Goal: Communication & Community: Answer question/provide support

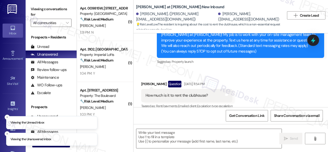
scroll to position [40, 0]
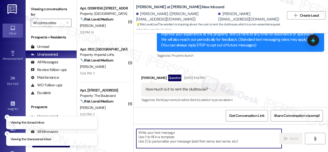
click at [182, 137] on textarea at bounding box center [208, 138] width 145 height 19
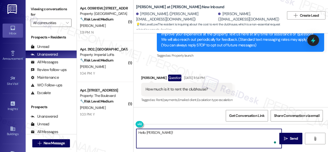
paste textarea "The site team has stated that the clubhouse rental rate is $250 per day and req…"
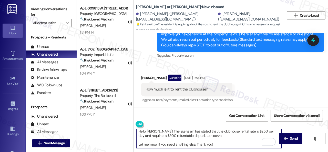
scroll to position [0, 0]
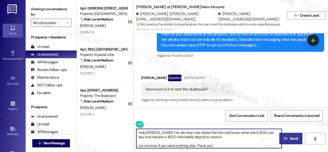
type textarea "Hello Hanna! The site team has stated that the clubhouse rental rate is $250 pe…"
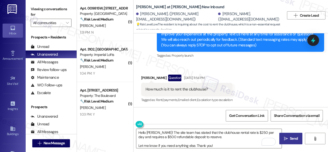
click at [290, 141] on span "Send" at bounding box center [294, 138] width 8 height 5
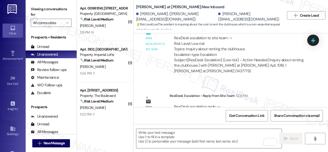
scroll to position [259, 0]
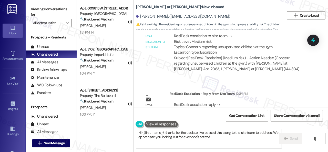
scroll to position [291, 0]
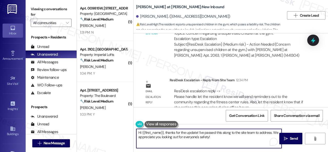
drag, startPoint x: 165, startPoint y: 133, endPoint x: 223, endPoint y: 137, distance: 58.1
click at [223, 137] on textarea "Hi {{first_name}}, thanks for the update! I've passed this along to the site te…" at bounding box center [208, 138] width 145 height 19
paste textarea "The site team has stated that they will send reminders out to the community reg…"
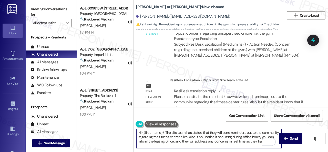
scroll to position [0, 0]
click at [167, 132] on textarea "Hi {{first_name}}, The site team has stated that they will send reminders out t…" at bounding box center [208, 138] width 145 height 19
type textarea "Hi {{first_name}}, the site team has stated that they will send reminders out t…"
click at [290, 137] on span "Send" at bounding box center [294, 138] width 8 height 5
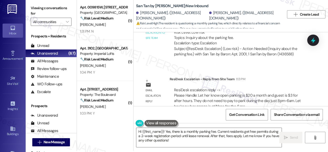
scroll to position [2, 0]
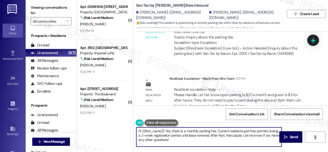
drag, startPoint x: 165, startPoint y: 131, endPoint x: 176, endPoint y: 141, distance: 14.7
click at [176, 141] on textarea "Hi {{first_name}}! Yes, there is a monthly parking fee. Current residents get f…" at bounding box center [208, 136] width 145 height 19
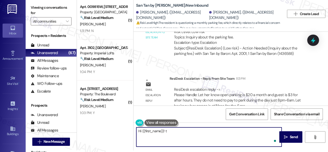
paste textarea "he site team has stated that open parking is $20 a month, and guests are $3 for…"
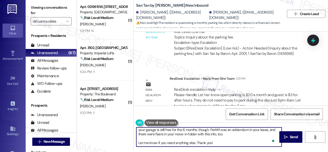
scroll to position [0, 0]
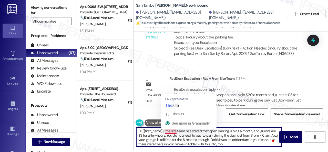
click at [168, 131] on textarea "Hi {{first_name}}! the site team has stated that open parking is $20 a month, a…" at bounding box center [208, 136] width 145 height 19
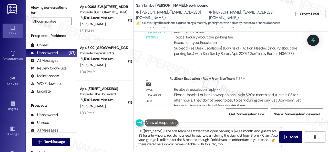
drag, startPoint x: 286, startPoint y: 137, endPoint x: 168, endPoint y: 117, distance: 119.3
click at [168, 123] on div "Hi {{first_name}}! The site team has stated that open parking is $20 a month, a…" at bounding box center [231, 142] width 195 height 38
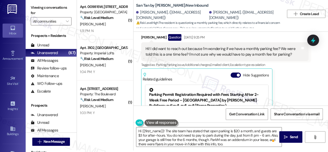
scroll to position [126, 0]
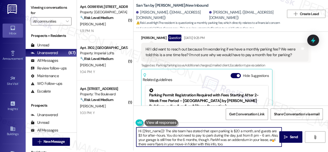
drag, startPoint x: 143, startPoint y: 132, endPoint x: 148, endPoint y: 137, distance: 7.1
click at [148, 137] on textarea "Hi {{first_name}}! The site team has stated that open parking is $20 a month, a…" at bounding box center [208, 136] width 145 height 19
drag, startPoint x: 141, startPoint y: 130, endPoint x: 164, endPoint y: 130, distance: 23.1
click at [164, 130] on textarea "Hi {{first_name}}! The site team has stated that open parking is $20 a month, a…" at bounding box center [208, 136] width 145 height 19
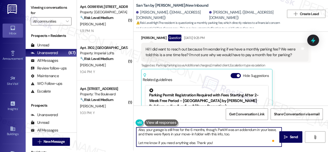
scroll to position [10, 0]
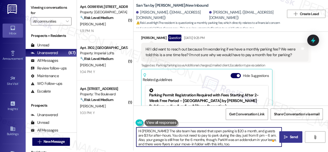
type textarea "Hi Mirlinda! The site team has stated that open parking is $20 a month, and gue…"
click at [285, 133] on button " Send" at bounding box center [291, 137] width 23 height 12
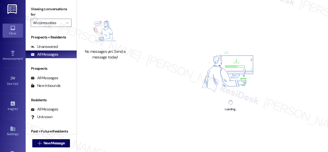
drag, startPoint x: 280, startPoint y: 39, endPoint x: 286, endPoint y: 39, distance: 6.2
click at [286, 39] on div "Loading..." at bounding box center [230, 76] width 195 height 152
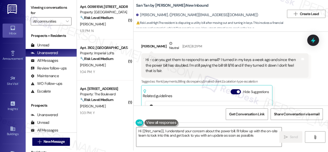
scroll to position [42, 0]
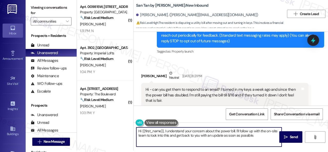
drag, startPoint x: 165, startPoint y: 131, endPoint x: 257, endPoint y: 134, distance: 92.4
click at [263, 137] on textarea "Hi {{first_name}}, I understand your concern about the power bill. I'll follow …" at bounding box center [208, 136] width 145 height 19
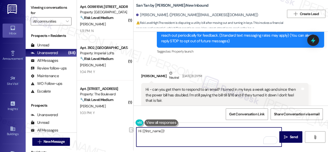
drag, startPoint x: 188, startPoint y: 132, endPoint x: 114, endPoint y: 130, distance: 73.9
click at [109, 131] on div "( 1 ) Apt. 009815W, 12901 Lord Nelson Dr Property: London House Apartments & Fl…" at bounding box center [202, 74] width 251 height 152
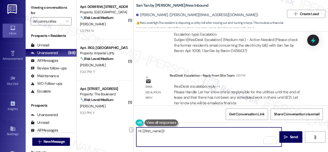
scroll to position [350, 0]
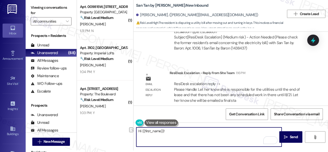
paste textarea "ey, I have an update on your concern. The site team has stated that you are res…"
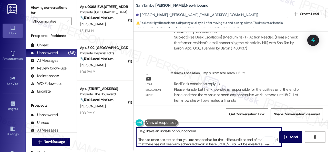
scroll to position [0, 0]
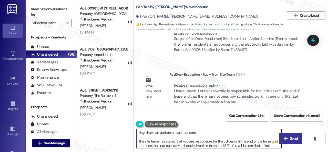
type textarea "Hey, I have an update on your concern. The site team has stated that you are re…"
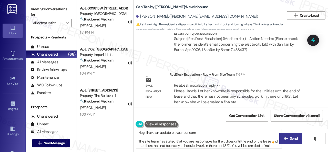
click at [289, 139] on span "Send" at bounding box center [294, 138] width 10 height 5
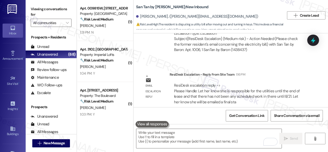
click at [165, 51] on div "Email escalation to site team Email escalation to site team Aug 14, 2025 at 10:…" at bounding box center [224, 29] width 175 height 61
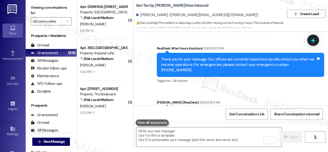
scroll to position [350, 0]
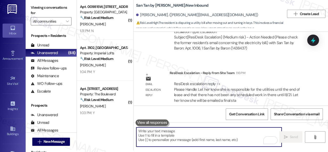
click at [179, 133] on textarea "To enrich screen reader interactions, please activate Accessibility in Grammarl…" at bounding box center [208, 136] width 145 height 19
paste textarea "Hey, I have an update on your concern. The site team has stated that you are re…"
type textarea "Hey, I have an update on your concern. The site team has stated that you are re…"
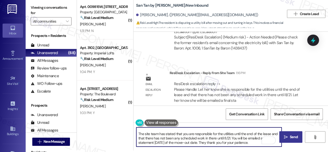
scroll to position [0, 0]
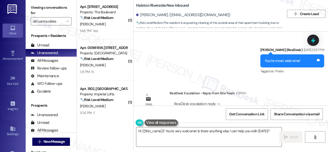
scroll to position [2930, 0]
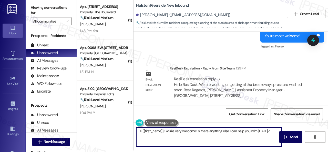
drag, startPoint x: 271, startPoint y: 131, endPoint x: 128, endPoint y: 130, distance: 142.4
click at [128, 130] on div "( 1 ) Apt. 5258, [STREET_ADDRESS] Property: The Boulevard 🔧 Risk Level: Medium …" at bounding box center [202, 74] width 251 height 152
paste textarea "ey, I have an update on your concern. The site team has stated that they are wo…"
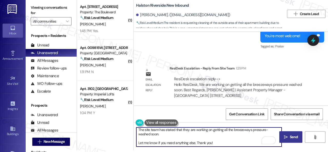
scroll to position [14, 0]
type textarea "Hey, I have an update on your concern. The site team has stated that they are w…"
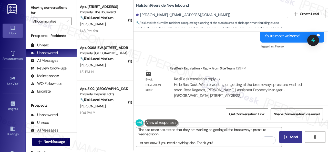
click at [294, 137] on span "Send" at bounding box center [294, 136] width 8 height 5
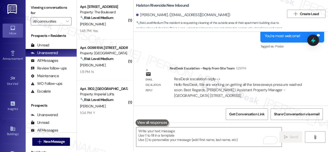
scroll to position [0, 0]
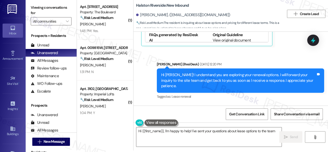
scroll to position [3410, 0]
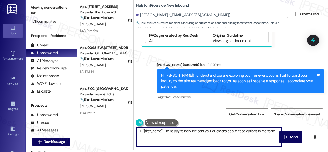
drag, startPoint x: 272, startPoint y: 137, endPoint x: 116, endPoint y: 121, distance: 157.3
click at [116, 121] on div "( 1 ) Apt. 5258, 4800 Skyline Dr Property: The Boulevard 🔧 Risk Level: Medium T…" at bounding box center [202, 74] width 251 height 152
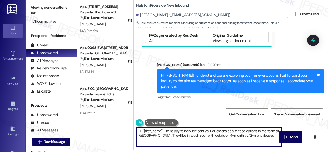
paste textarea "ey, I have an update on your concern. The site team has stated that they tried …"
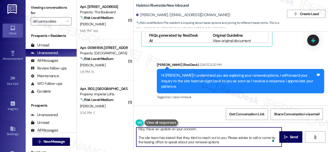
scroll to position [0, 0]
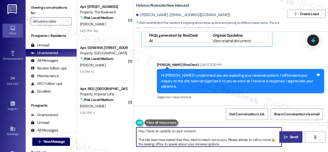
type textarea "Hey, I have an update on your concern. The site team has stated that they tried…"
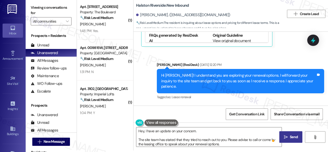
click at [290, 137] on span "Send" at bounding box center [294, 136] width 8 height 5
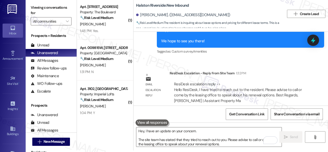
scroll to position [3589, 0]
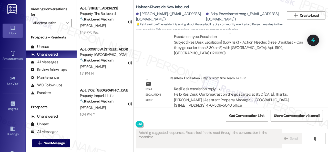
scroll to position [4505, 0]
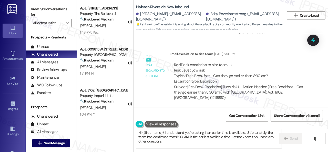
type textarea "Hi {{first_name}}, I understand you're asking if an earlier time is available. …"
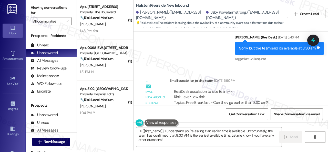
scroll to position [4454, 0]
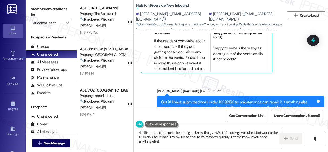
scroll to position [3737, 0]
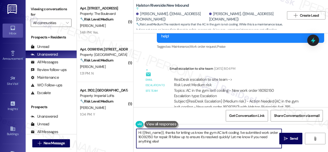
click at [108, 123] on div "( 1 ) Apt. 5258, [STREET_ADDRESS] Property: The Boulevard 🔧 Risk Level: Medium …" at bounding box center [202, 76] width 251 height 152
paste textarea "ey, I have an update on your concern. The site team has stated that they have t…"
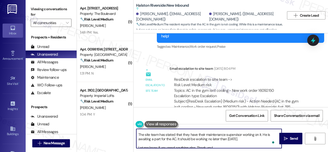
scroll to position [0, 0]
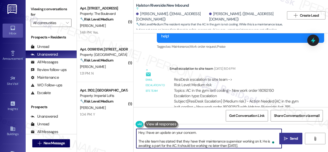
type textarea "Hey, I have an update on your concern. The site team has stated that they have …"
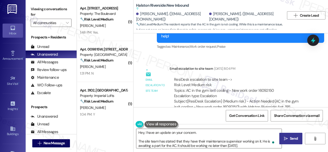
click at [286, 143] on button " Send" at bounding box center [291, 139] width 23 height 12
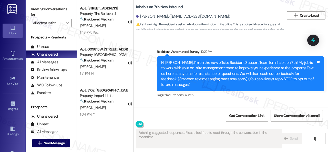
type textarea "Fetching suggested responses. Please feel free to read through the conversation…"
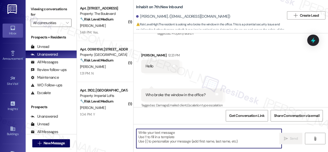
click at [178, 136] on textarea at bounding box center [208, 138] width 145 height 19
paste textarea "Hey, I have an update on your concern. The site team has stated that they are u…"
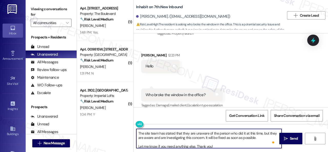
scroll to position [14, 0]
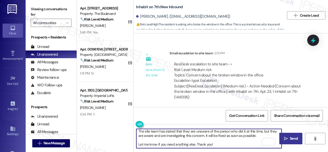
type textarea "Hey, I have an update on your concern. The site team has stated that they are u…"
click at [290, 139] on span "Send" at bounding box center [294, 138] width 8 height 5
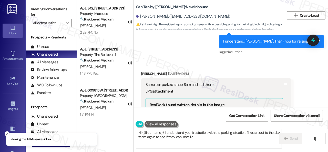
scroll to position [772, 0]
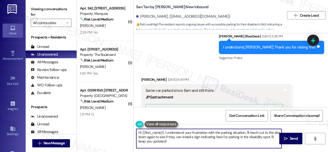
drag, startPoint x: 182, startPoint y: 143, endPoint x: 116, endPoint y: 127, distance: 68.2
click at [116, 127] on div "( 1 ) Apt. 342, [STREET_ADDRESS] Property: Marquee 🔧 Risk Level: Medium The res…" at bounding box center [202, 76] width 251 height 152
paste textarea "ey, I have an update on your concern. The site team has stated that residents c…"
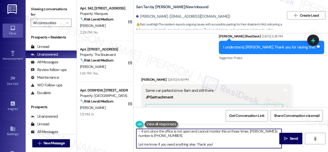
scroll to position [0, 0]
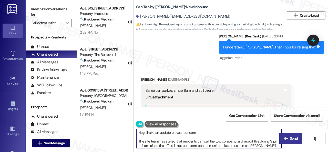
type textarea "Hey, I have an update on your concern. The site team has stated that residents …"
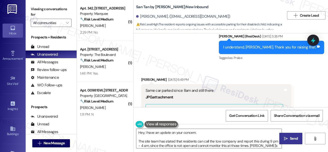
click at [289, 140] on span "Send" at bounding box center [294, 138] width 10 height 5
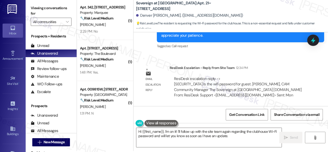
scroll to position [2, 0]
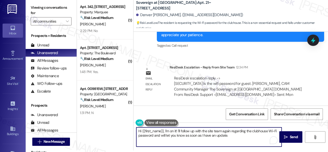
drag, startPoint x: 165, startPoint y: 132, endPoint x: 237, endPoint y: 137, distance: 72.2
click at [237, 137] on textarea "Hi {{first_name}}, I'm on it! I'll follow up with the site team again regarding…" at bounding box center [208, 136] width 145 height 19
paste textarea "welcomehome"
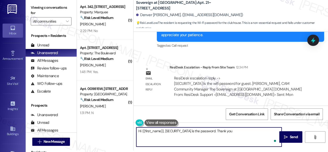
type textarea "Hi {{first_name}}, [SECURITY_DATA] is the password. Thank you!"
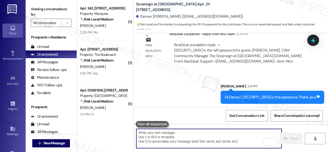
scroll to position [406, 0]
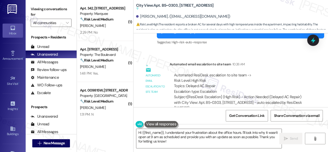
scroll to position [226, 0]
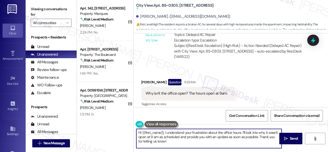
drag, startPoint x: 164, startPoint y: 132, endPoint x: 169, endPoint y: 142, distance: 10.8
click at [169, 142] on textarea "Hi {{first_name}}, I understand your frustration about the office hours. I'll l…" at bounding box center [208, 138] width 145 height 19
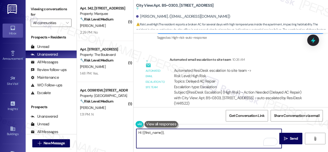
scroll to position [180, 0]
paste textarea "ffice is open 9am-6pm [DATE] through [DATE]. Staff have been present since befo…"
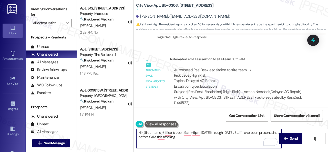
click at [165, 133] on textarea "Hi {{first_name}}, ffice is open 9am-6pm Monday through Friday. Staff have been…" at bounding box center [208, 138] width 145 height 19
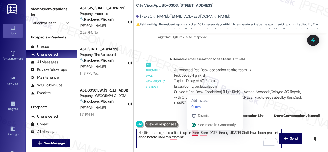
click at [193, 132] on textarea "Hi {{first_name}}, the office is open 9am-6pm Monday through Friday. Staff have…" at bounding box center [208, 138] width 145 height 19
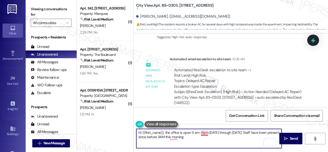
click at [204, 133] on textarea "Hi {{first_name}}, the office is open 9 am-6pm Monday through Friday. Staff hav…" at bounding box center [208, 138] width 145 height 19
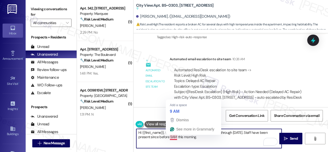
click at [172, 136] on textarea "Hi {{first_name}}, the office is open 9 am-6 pm Monday through Friday. Staff ha…" at bounding box center [208, 138] width 145 height 19
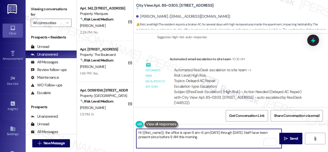
click at [204, 138] on textarea "Hi {{first_name}}, the office is open 9 am-6 pm Monday through Friday. Staff ha…" at bounding box center [208, 138] width 145 height 19
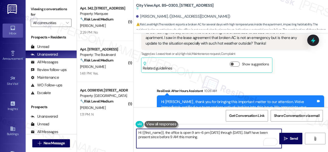
scroll to position [51, 0]
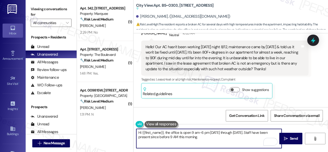
click at [199, 132] on textarea "Hi {{first_name}}, the office is open 9 am-6 pm Monday through Friday. Staff ha…" at bounding box center [208, 138] width 145 height 19
click at [202, 133] on textarea "Hi {{first_name}}, the office is open 9 am -6 pm Monday through Friday. Staff h…" at bounding box center [208, 138] width 145 height 19
click at [173, 137] on textarea "Hi {{first_name}}, the office is open 9 am - 6 pm Monday through Friday. Staff …" at bounding box center [208, 138] width 145 height 19
click at [201, 137] on textarea "Hi {{first_name}}, the office is open 9 am - 6 pm Monday through Friday. Staff …" at bounding box center [208, 138] width 145 height 19
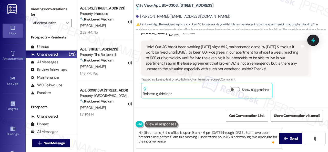
click at [301, 85] on div "Christina Auzat Neutral 10:25 AM Hello! Our AC hasn't been working since Tuesda…" at bounding box center [224, 63] width 167 height 71
click at [180, 142] on textarea "Hi {{first_name}}, the office is open 9 am - 6 pm Monday through Friday. Staff …" at bounding box center [208, 138] width 145 height 19
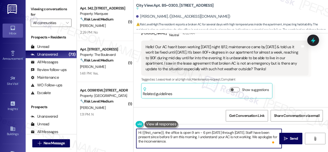
paste textarea "Is there a work order for the issue already? If so, may I have the work order n…"
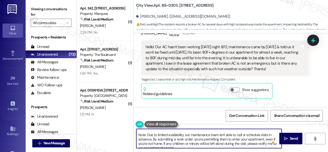
scroll to position [0, 0]
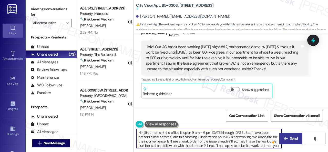
type textarea "Hi {{first_name}}, the office is open 9 am - 6 pm Monday through Friday. Staff …"
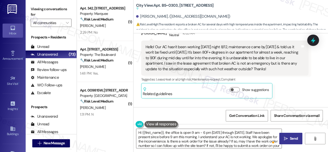
click at [292, 140] on span "Send" at bounding box center [294, 138] width 8 height 5
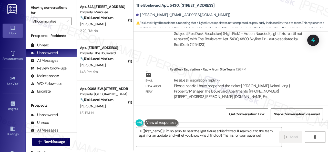
scroll to position [3997, 0]
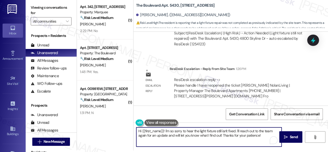
drag, startPoint x: 137, startPoint y: 131, endPoint x: 287, endPoint y: 161, distance: 153.5
click at [287, 152] on html "Inbox Go to Inbox Announcement • Send A Text Announcement Site Visit • Go to Si…" at bounding box center [164, 76] width 328 height 152
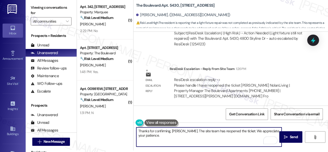
type textarea "Thanks for confirming, [PERSON_NAME]. The site team has reopened the ticket. We…"
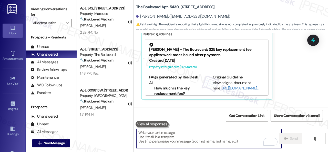
scroll to position [3821, 0]
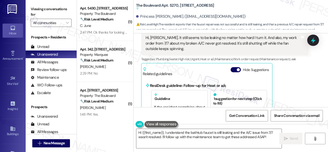
scroll to position [2118, 0]
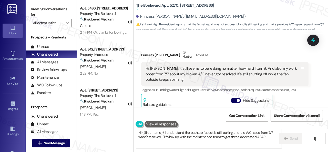
click at [150, 44] on div "Received via SMS Princess Becker-Ricketts Neutral 12:56 PM Hi, Sarah. It still …" at bounding box center [231, 136] width 195 height 196
click at [151, 57] on div "Princess Becker-Ricketts Neutral 12:56 PM" at bounding box center [224, 56] width 167 height 13
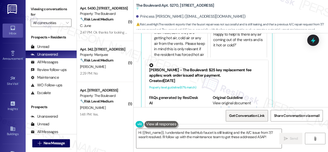
scroll to position [2298, 0]
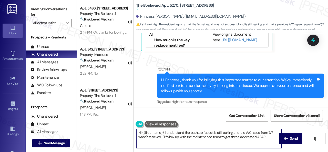
drag, startPoint x: 270, startPoint y: 139, endPoint x: 157, endPoint y: 126, distance: 113.8
click at [106, 127] on div "( 1 ) Apt. 5430, [STREET_ADDRESS] Property: The Boulevard 🔧 Risk Level: Medium …" at bounding box center [202, 76] width 251 height 152
paste textarea "I'm sorry to hear the issues haven't been resolved yet. We apologize for the de…"
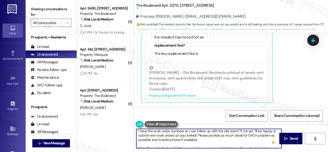
scroll to position [26, 0]
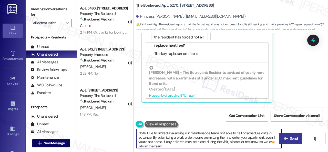
type textarea "I'm sorry to hear the issues haven't been resolved yet. We apologize for the de…"
click at [291, 138] on span "Send" at bounding box center [294, 138] width 8 height 5
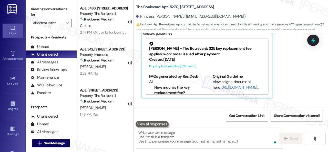
scroll to position [2269, 0]
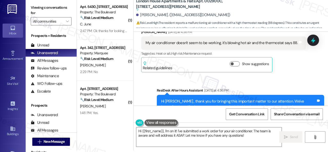
scroll to position [1013, 0]
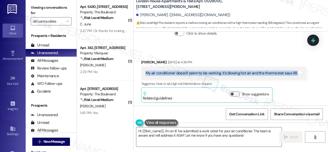
drag, startPoint x: 144, startPoint y: 74, endPoint x: 295, endPoint y: 73, distance: 151.1
click at [295, 73] on div "My air conditioner doesn't seem to be working, it's blowing hot air and the the…" at bounding box center [223, 73] width 165 height 13
copy div "My air conditioner doesn't seem to be working, it's blowing hot air and the the…"
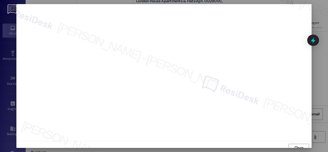
scroll to position [4, 0]
click at [299, 144] on span "Close" at bounding box center [299, 143] width 9 height 5
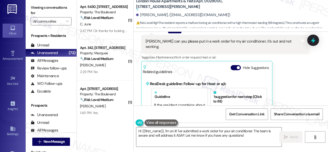
click at [303, 86] on div "Received via SMS Tiffany Lee Question 11:45 AM Sarah can you please put in a wo…" at bounding box center [231, 78] width 195 height 126
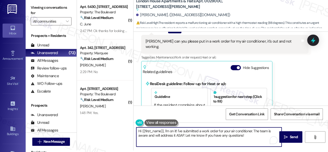
drag, startPoint x: 255, startPoint y: 131, endPoint x: 258, endPoint y: 137, distance: 7.5
click at [258, 137] on textarea "Hi {{first_name}}, I'm on it! I've submitted a work order for your air conditio…" at bounding box center [208, 136] width 145 height 19
paste textarea "Please note that due to limited availability, our maintenance team isn't able t…"
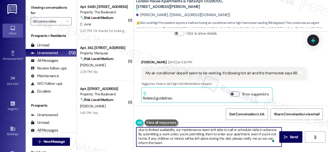
scroll to position [13, 0]
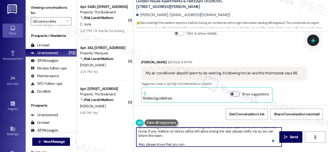
paste textarea "call the ER line for anything AC or water related when the office is closed."
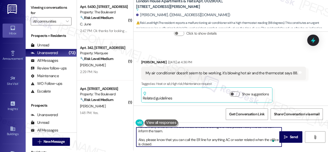
scroll to position [17, 0]
click at [200, 140] on textarea "Hi {{first_name}}, I'm on it! I've submitted a work order for your air conditio…" at bounding box center [208, 136] width 145 height 19
click at [199, 141] on textarea "Hi {{first_name}}, I'm on it! I've submitted a work order for your air conditio…" at bounding box center [208, 136] width 145 height 19
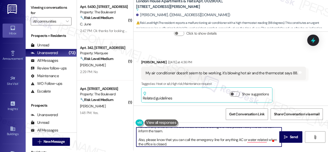
click at [259, 140] on textarea "Hi {{first_name}}, I'm on it! I've submitted a work order for your air conditio…" at bounding box center [208, 136] width 145 height 19
click at [137, 144] on textarea "Hi {{first_name}}, I'm on it! I've submitted a work order for your air conditio…" at bounding box center [208, 136] width 145 height 19
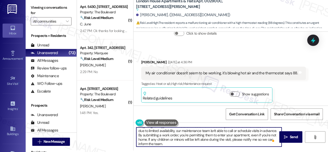
scroll to position [0, 0]
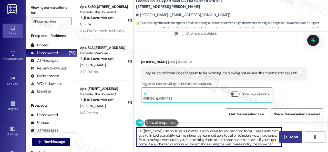
type textarea "Hi {{first_name}}, I'm on it! I've submitted a work order for your air conditio…"
click at [290, 138] on span "Send" at bounding box center [294, 136] width 8 height 5
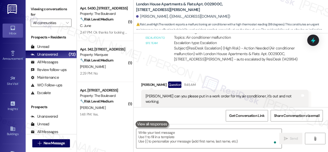
scroll to position [1182, 0]
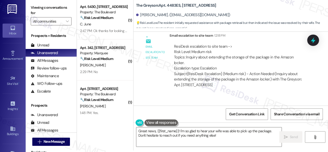
scroll to position [11200, 0]
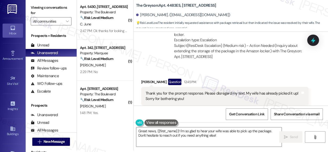
drag, startPoint x: 169, startPoint y: 134, endPoint x: 97, endPoint y: 137, distance: 71.9
click at [122, 126] on div "( 1 ) Apt. 5430, [STREET_ADDRESS] Property: The Boulevard 🔧 Risk Level: Medium …" at bounding box center [202, 74] width 251 height 152
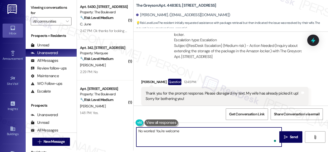
type textarea "No worries! You're welcome!"
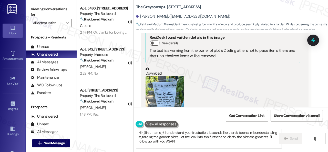
scroll to position [18057, 0]
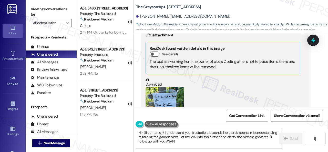
click at [169, 87] on button "Zoom image" at bounding box center [165, 112] width 38 height 51
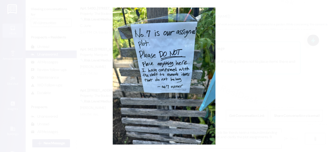
click at [191, 67] on button "Unzoom image" at bounding box center [164, 76] width 328 height 152
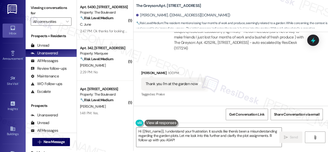
scroll to position [2, 0]
click at [125, 124] on div "( 1 ) Apt. 5430, [STREET_ADDRESS] Property: The Boulevard 🔧 Risk Level: Medium …" at bounding box center [202, 74] width 251 height 152
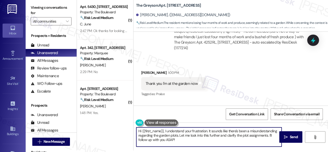
paste textarea "The office has confirmed the resident is only assigned to spot 6, not spots 6 a…"
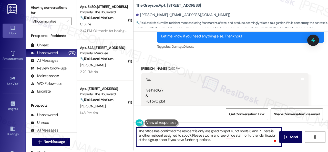
scroll to position [17390, 0]
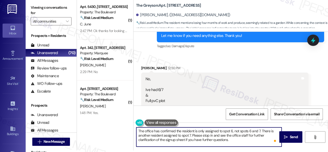
click at [234, 140] on textarea "The office has confirmed the resident is only assigned to spot 6, not spots 6 a…" at bounding box center [208, 136] width 145 height 19
type textarea "The office has confirmed the resident is only assigned to spot 6, not spots 6 a…"
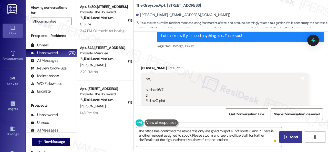
click at [289, 139] on span "Send" at bounding box center [294, 136] width 10 height 5
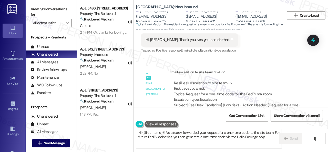
scroll to position [15425, 0]
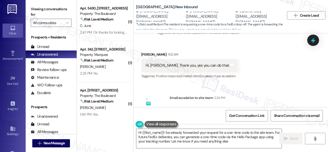
type textarea "Hi {{first_name}}! I've already forwarded your request for a one-time code to t…"
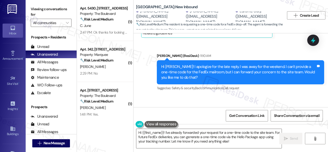
scroll to position [15348, 0]
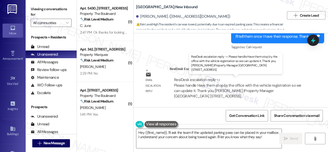
scroll to position [2, 0]
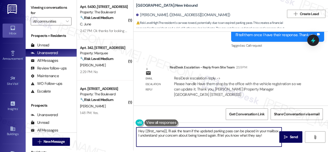
drag, startPoint x: 261, startPoint y: 137, endPoint x: 116, endPoint y: 127, distance: 145.3
click at [116, 127] on div "( 1 ) Apt. 5430, [STREET_ADDRESS] Property: The Boulevard 🔧 Risk Level: Medium …" at bounding box center [202, 74] width 251 height 152
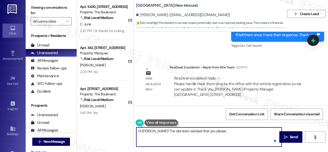
paste textarea "stop by the office with the vehicle registration so we can update it."
click at [162, 136] on textarea "Hi [PERSON_NAME]! The site team advised that you please stop by the office with…" at bounding box center [208, 136] width 145 height 19
click at [203, 134] on textarea "Hi [PERSON_NAME]! The site team advised that you please stop by the office with…" at bounding box center [208, 136] width 145 height 19
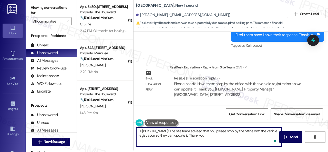
type textarea "Hi [PERSON_NAME]! The site team advised that you please stop by the office with…"
